Goal: Navigation & Orientation: Find specific page/section

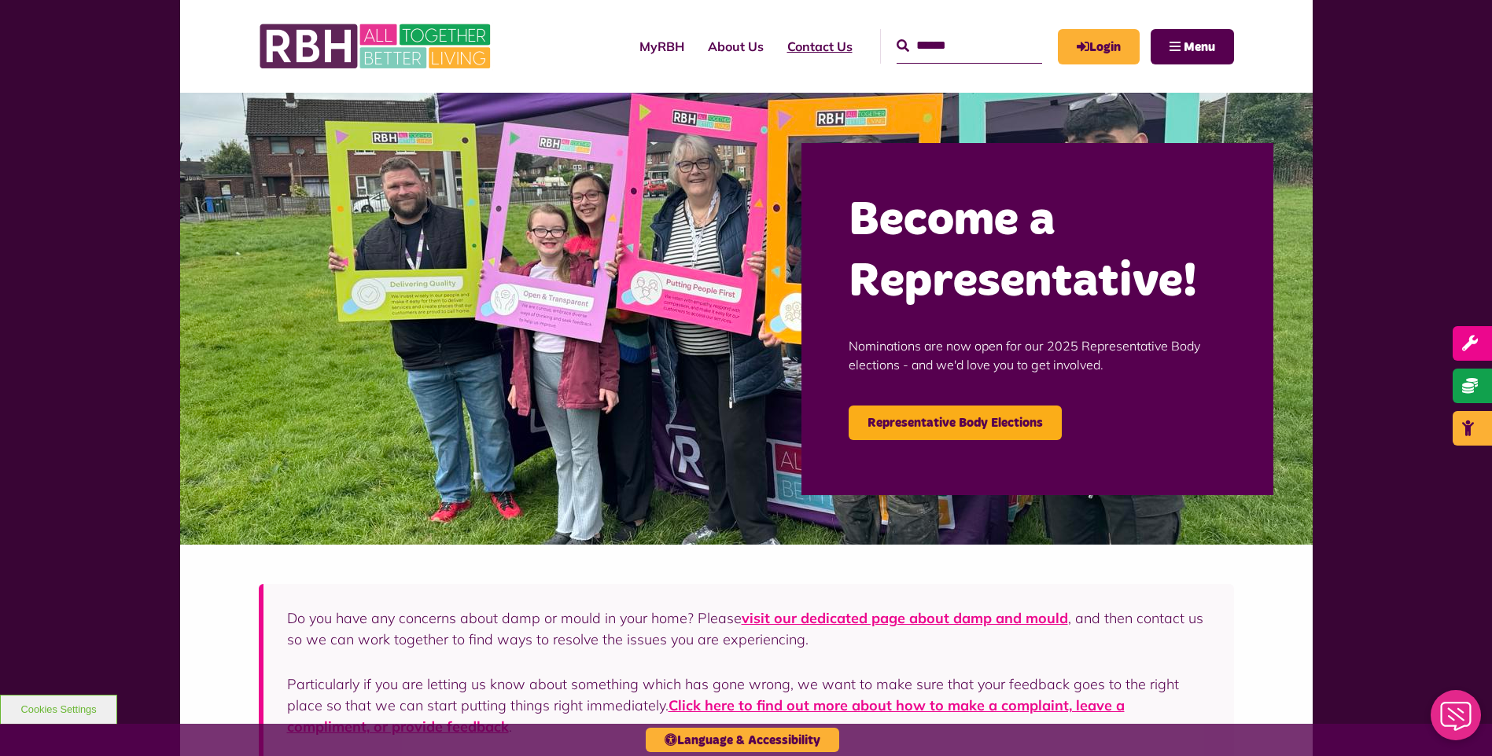
click at [811, 44] on link "Contact Us" at bounding box center [819, 46] width 89 height 42
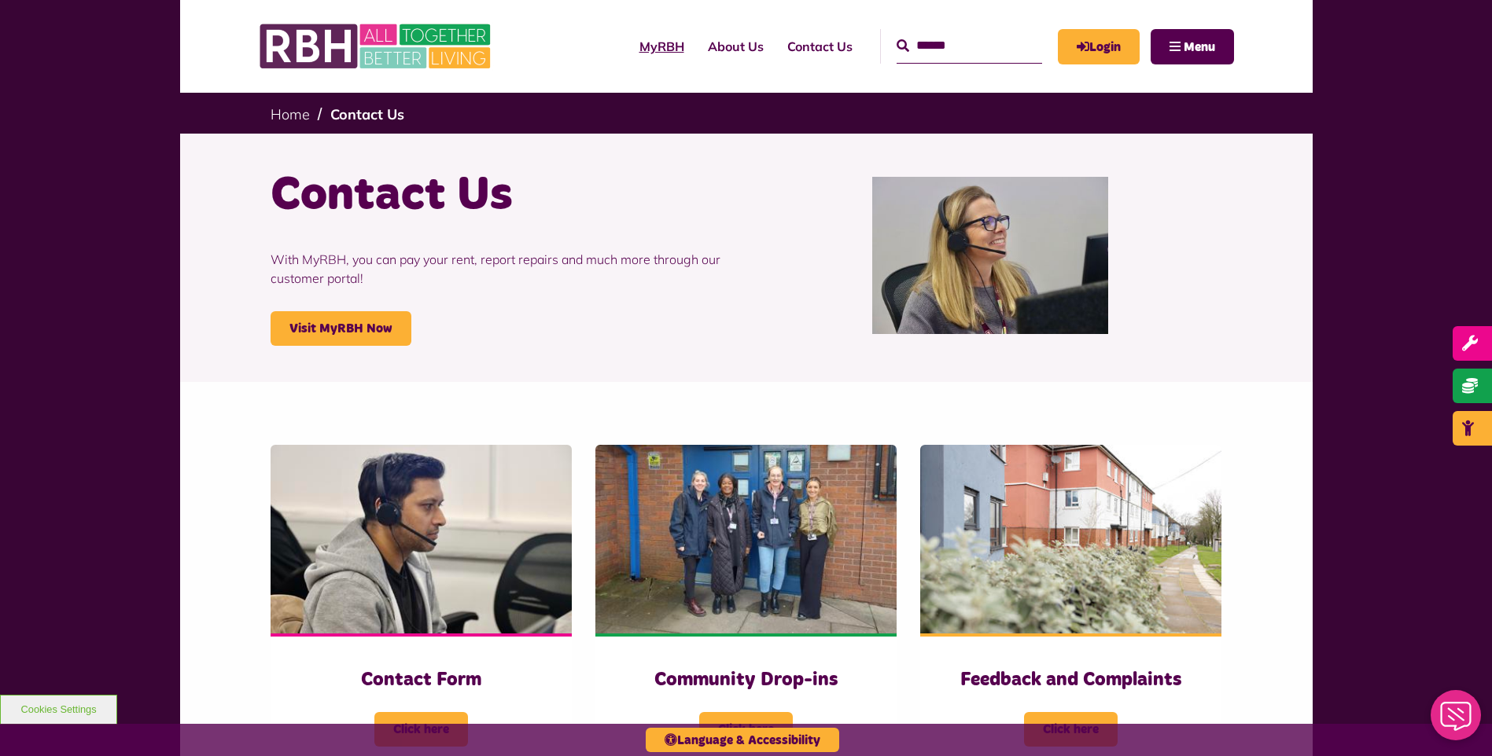
click at [652, 49] on link "MyRBH" at bounding box center [661, 46] width 68 height 42
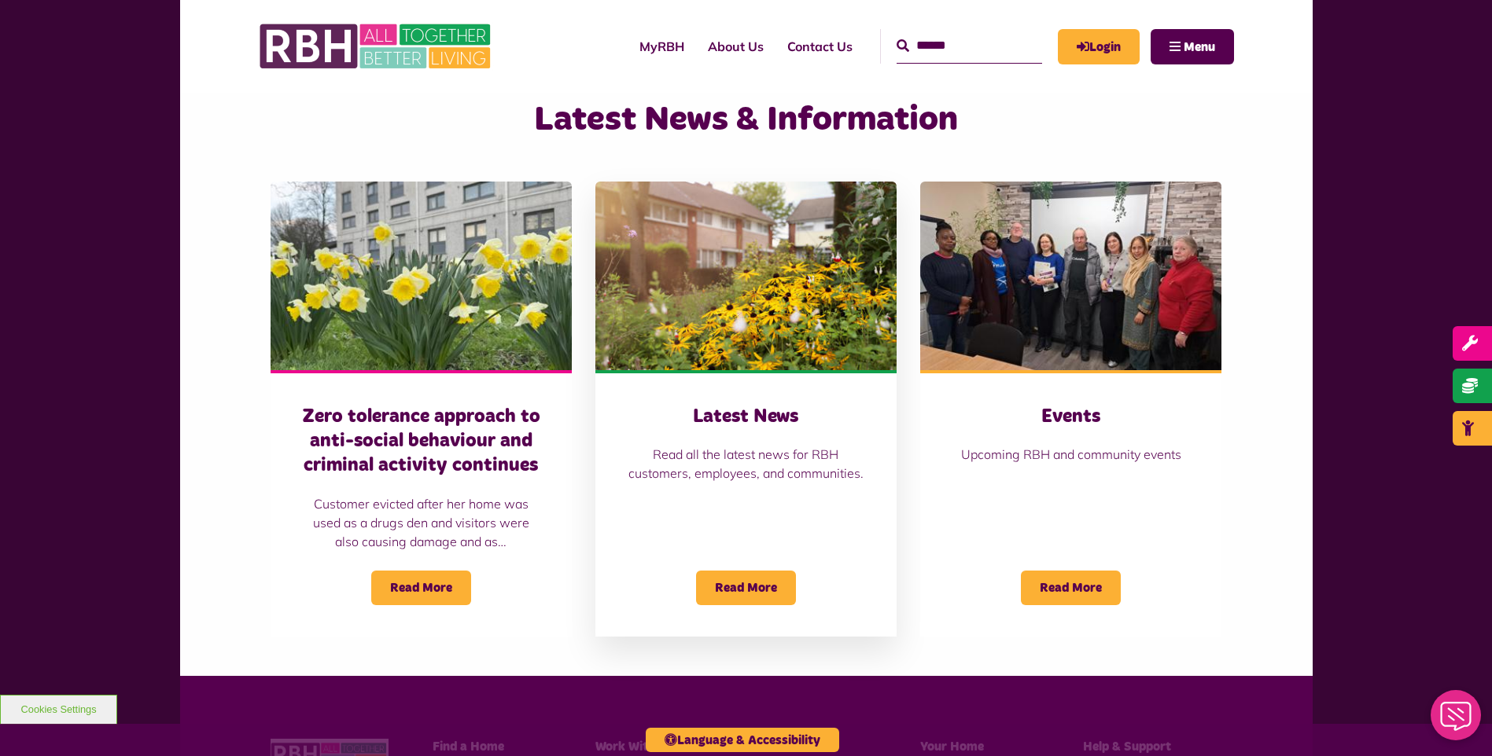
scroll to position [994, 0]
